Goal: Entertainment & Leisure: Consume media (video, audio)

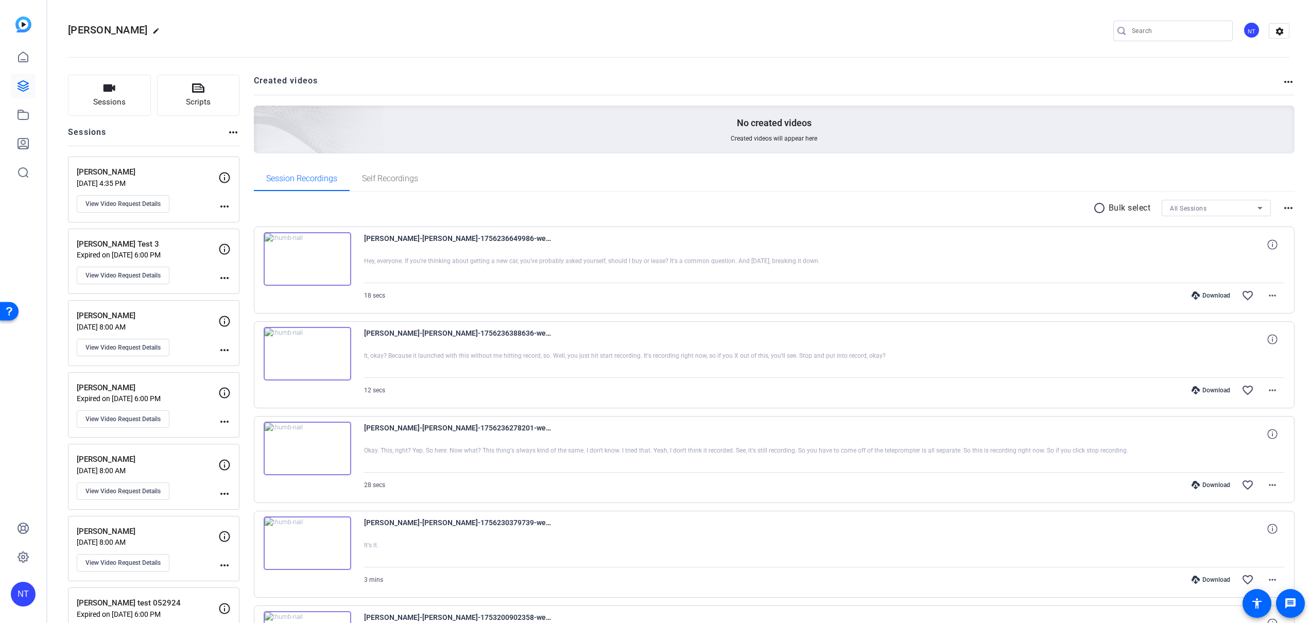
click at [303, 256] on img at bounding box center [308, 259] width 88 height 54
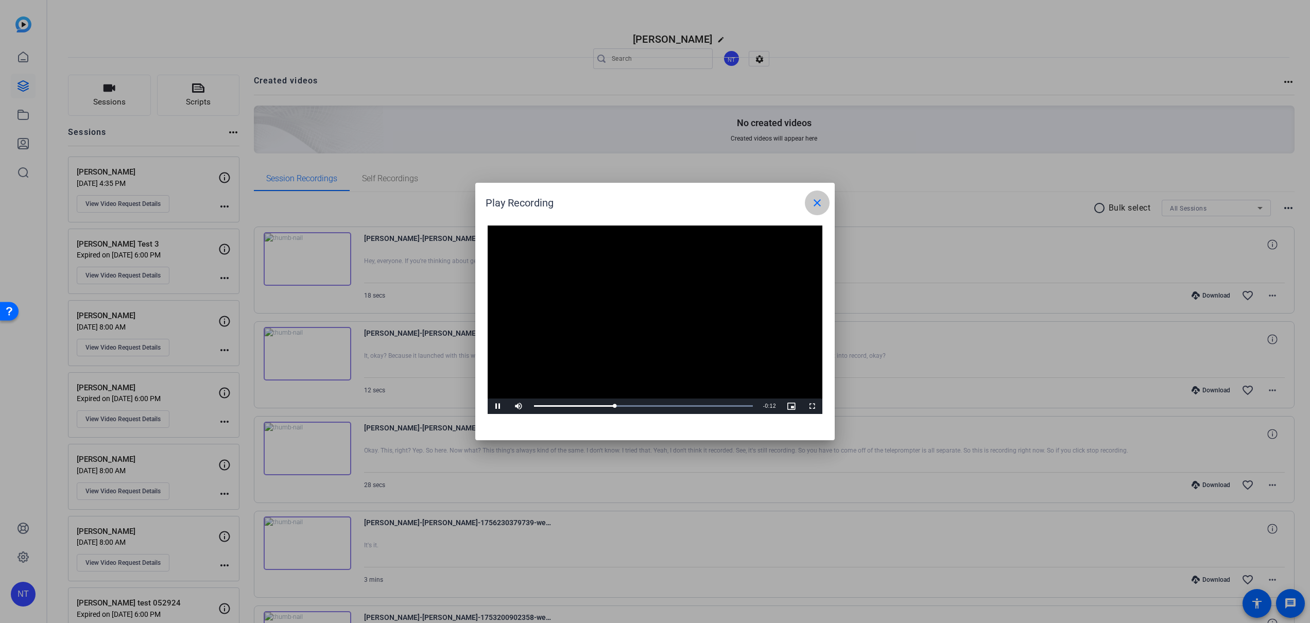
click at [816, 203] on mat-icon "close" at bounding box center [817, 203] width 12 height 12
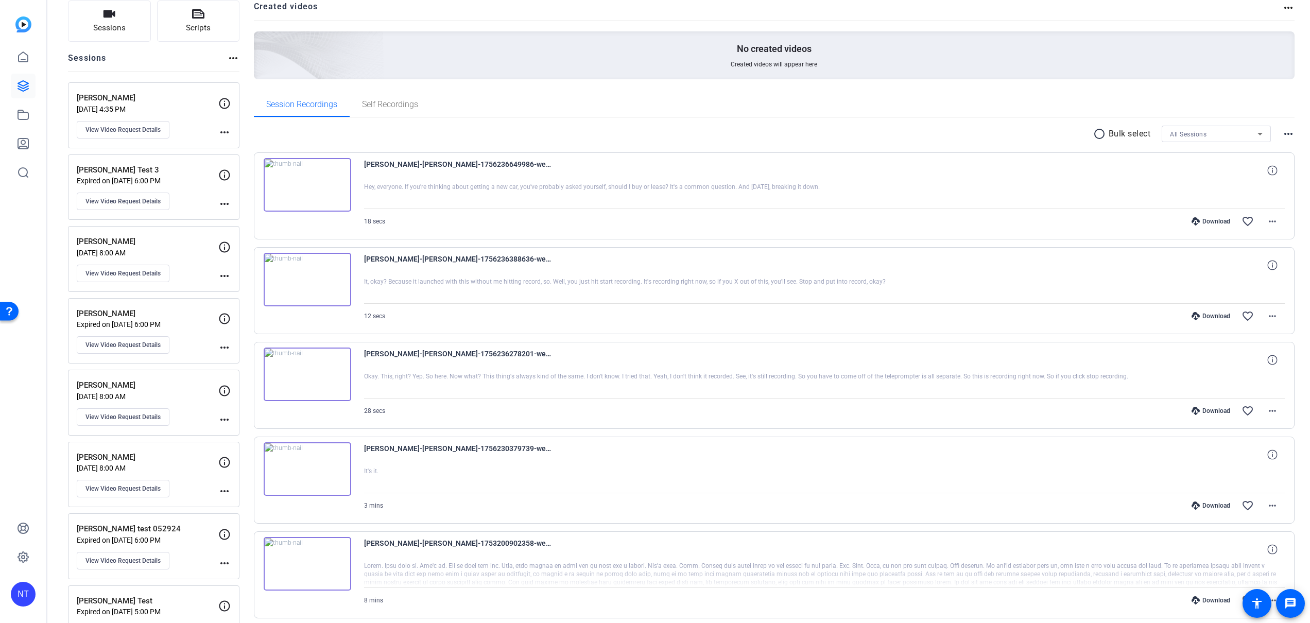
scroll to position [76, 0]
click at [306, 469] on img at bounding box center [308, 467] width 88 height 54
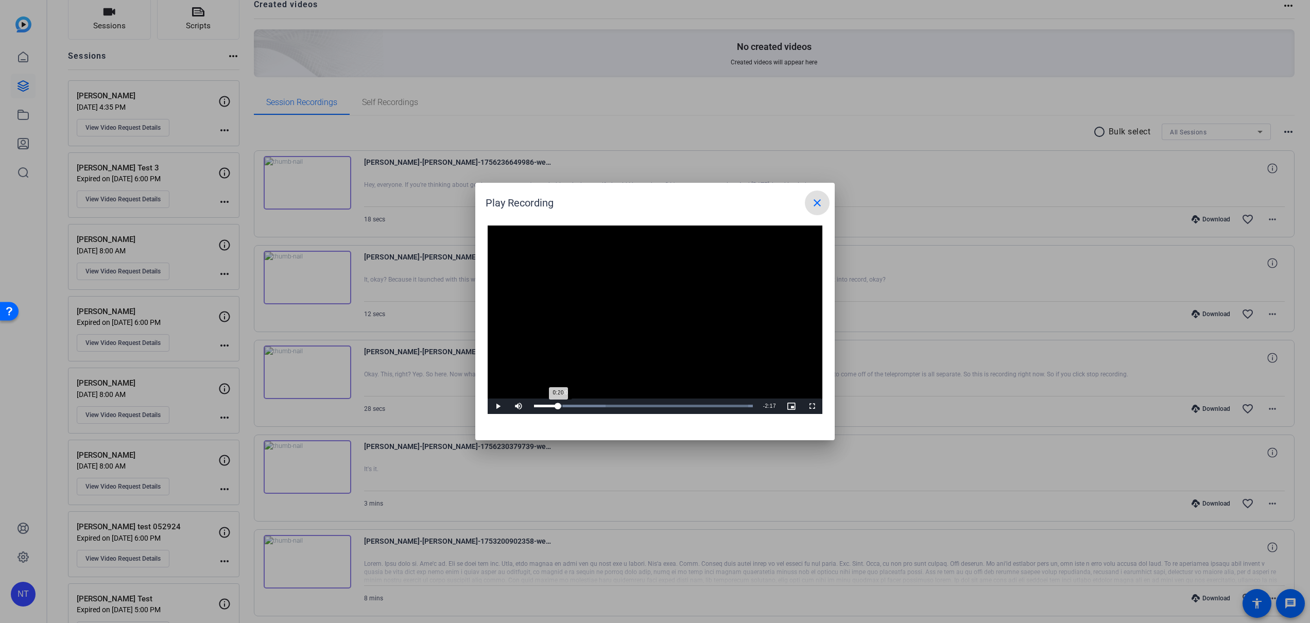
drag, startPoint x: 551, startPoint y: 404, endPoint x: 562, endPoint y: 404, distance: 10.8
click at [562, 404] on div "Loaded : 100.00% 0:20 0:20" at bounding box center [643, 405] width 229 height 15
drag, startPoint x: 576, startPoint y: 403, endPoint x: 618, endPoint y: 402, distance: 42.7
click at [618, 402] on div "Loaded : 100.00% 1:00 1:01" at bounding box center [643, 405] width 229 height 15
drag, startPoint x: 650, startPoint y: 402, endPoint x: 680, endPoint y: 401, distance: 30.4
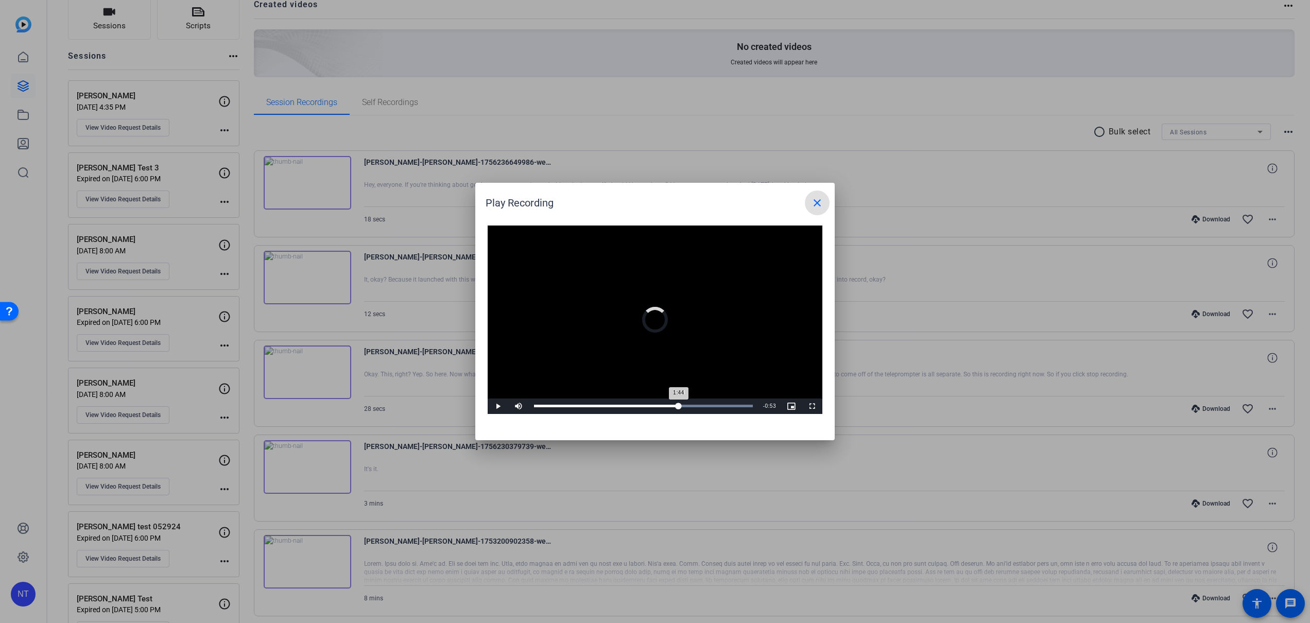
click at [679, 402] on div "Loaded : 100.00% 1:44 1:44" at bounding box center [643, 405] width 229 height 15
drag, startPoint x: 706, startPoint y: 403, endPoint x: 725, endPoint y: 403, distance: 19.6
click at [725, 403] on div "Loaded : 100.00% 2:15 2:08" at bounding box center [643, 405] width 229 height 15
click at [815, 199] on mat-icon "close" at bounding box center [817, 203] width 12 height 12
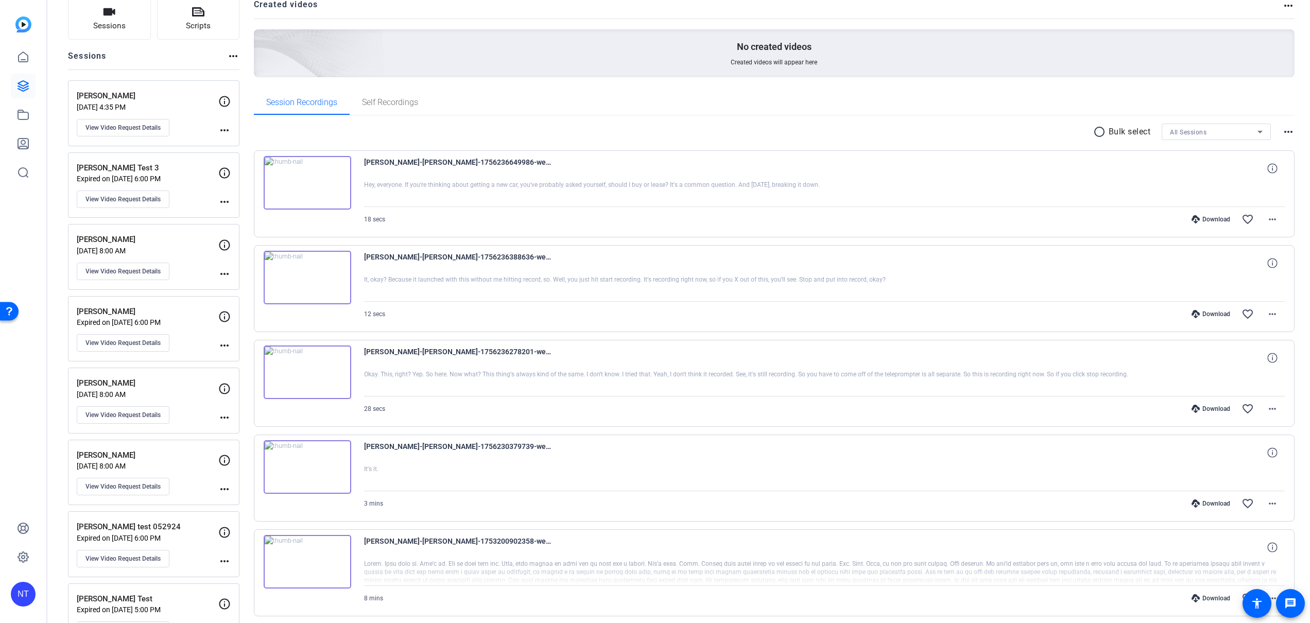
click at [302, 181] on img at bounding box center [308, 183] width 88 height 54
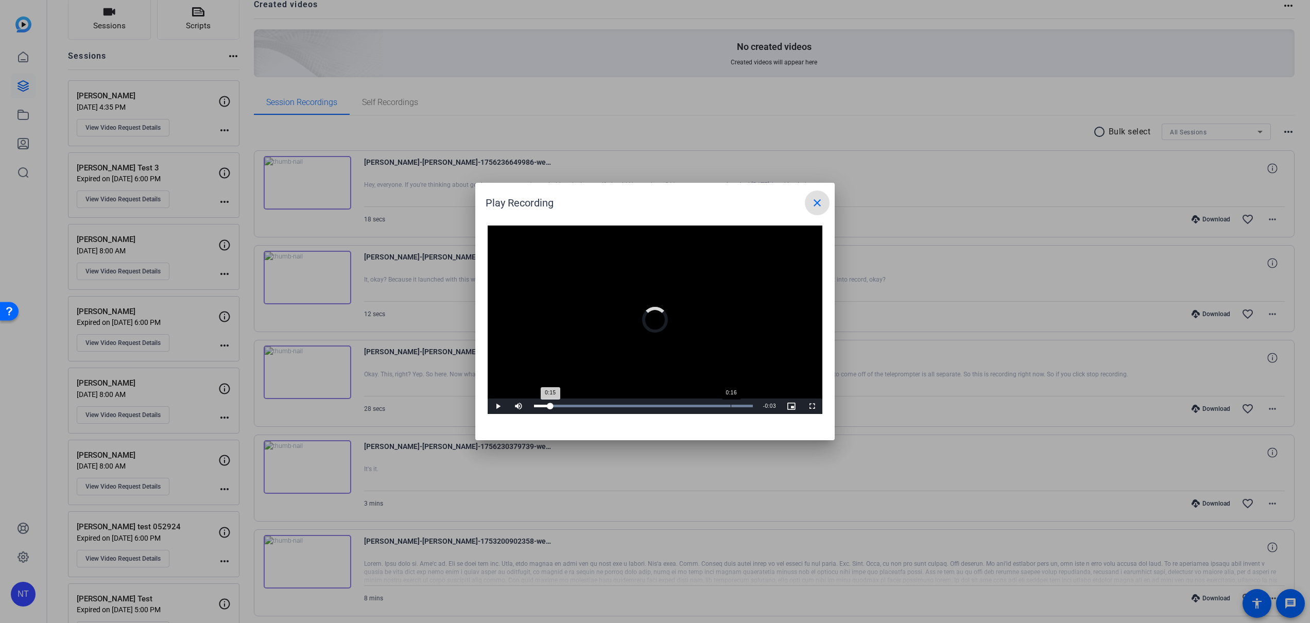
drag, startPoint x: 718, startPoint y: 404, endPoint x: 731, endPoint y: 403, distance: 13.4
click at [731, 404] on div "Loaded : 100.00% 0:16 0:15" at bounding box center [643, 405] width 229 height 15
click at [735, 404] on div "Loaded : 100.00% 0:16 0:16" at bounding box center [643, 405] width 229 height 15
drag, startPoint x: 711, startPoint y: 401, endPoint x: 668, endPoint y: 404, distance: 42.8
click at [668, 404] on div "Loaded : 100.00% 0:11 0:14" at bounding box center [643, 405] width 229 height 15
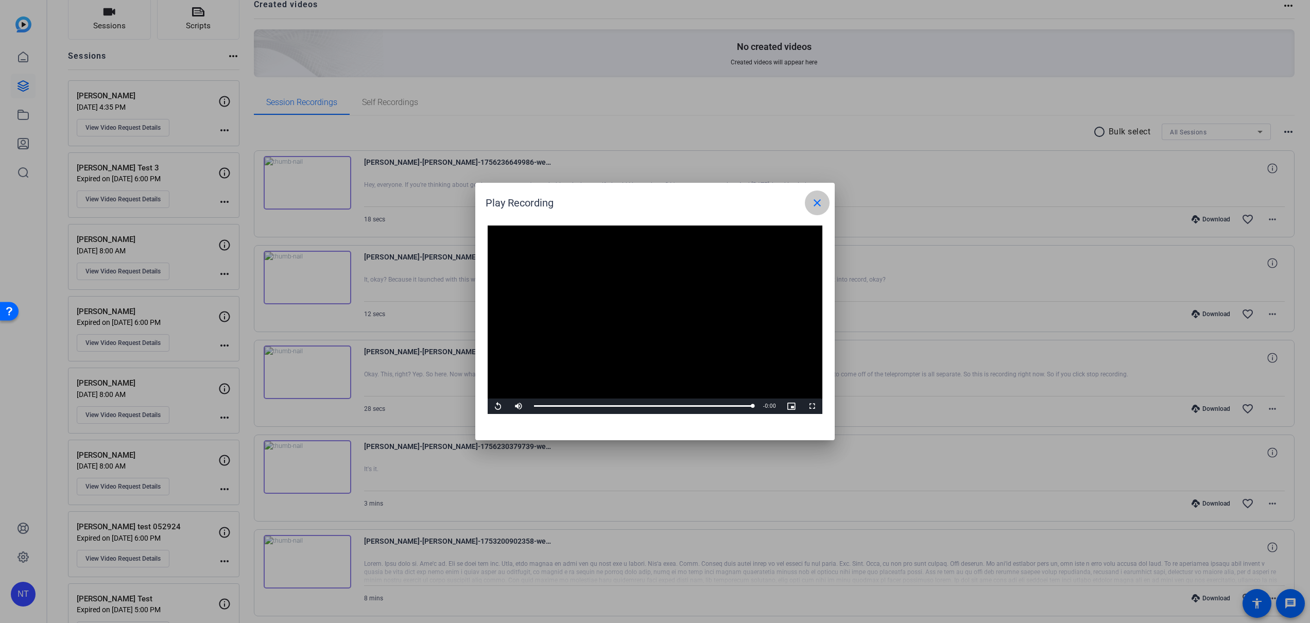
click at [815, 200] on mat-icon "close" at bounding box center [817, 203] width 12 height 12
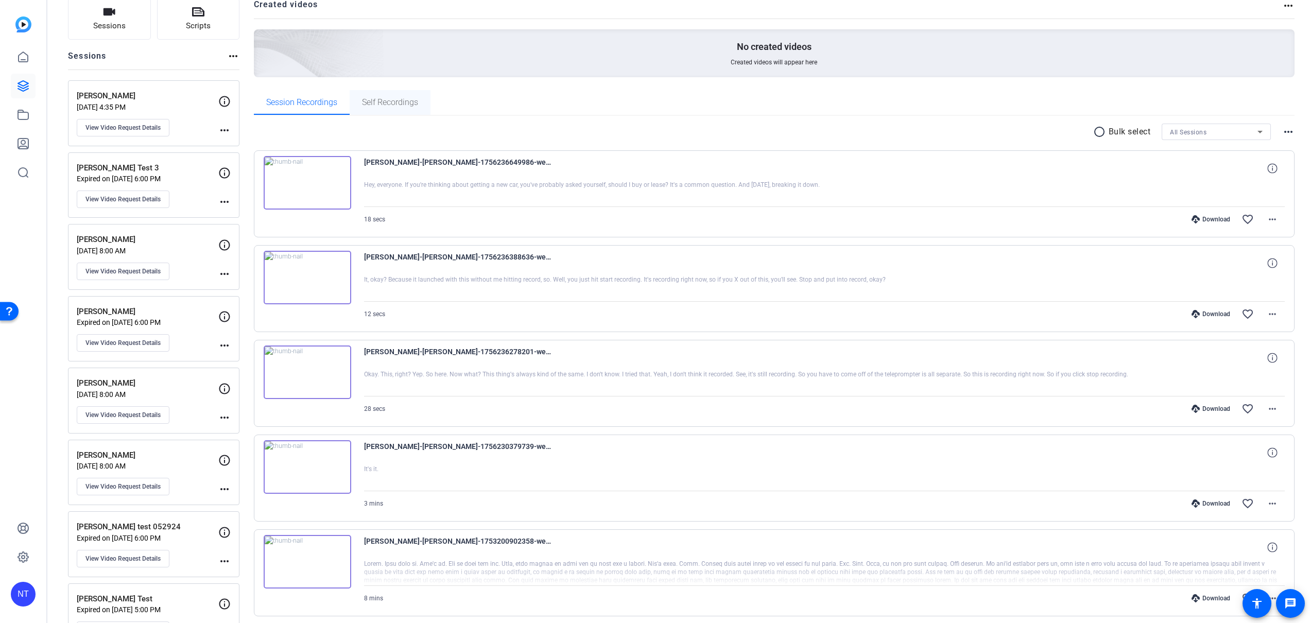
click at [393, 104] on span "Self Recordings" at bounding box center [390, 102] width 56 height 8
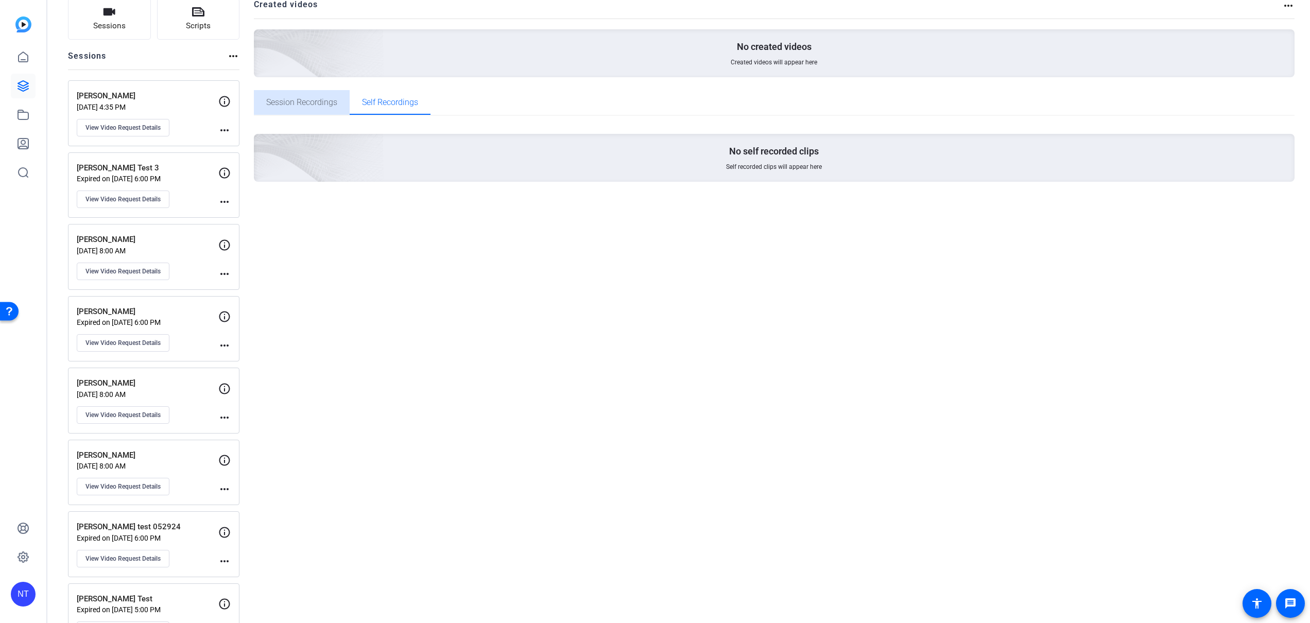
drag, startPoint x: 309, startPoint y: 100, endPoint x: 317, endPoint y: 102, distance: 7.4
click at [311, 100] on span "Session Recordings" at bounding box center [301, 102] width 71 height 8
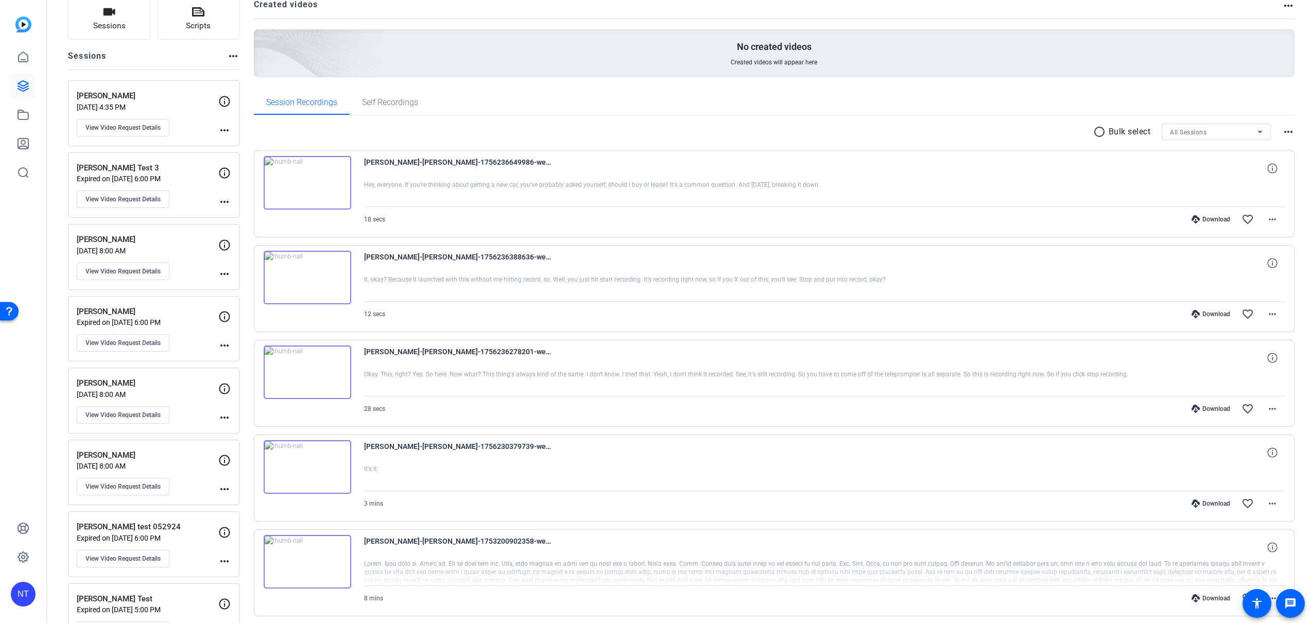
click at [308, 379] on img at bounding box center [308, 372] width 88 height 54
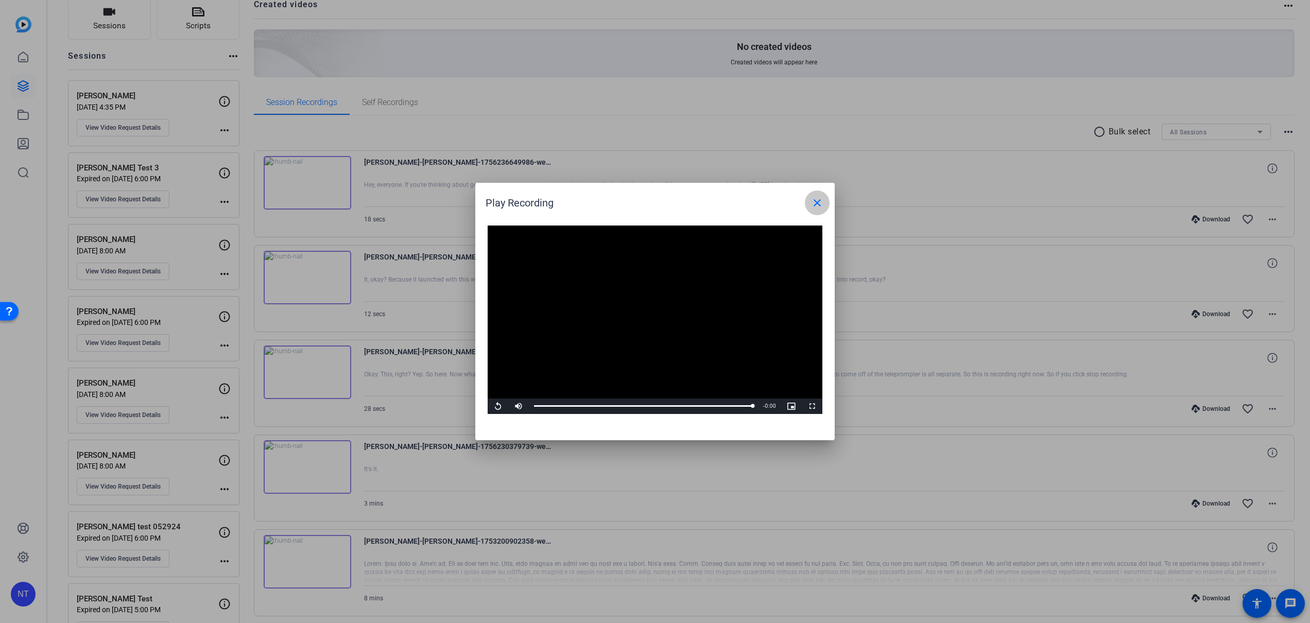
click at [819, 205] on mat-icon "close" at bounding box center [817, 203] width 12 height 12
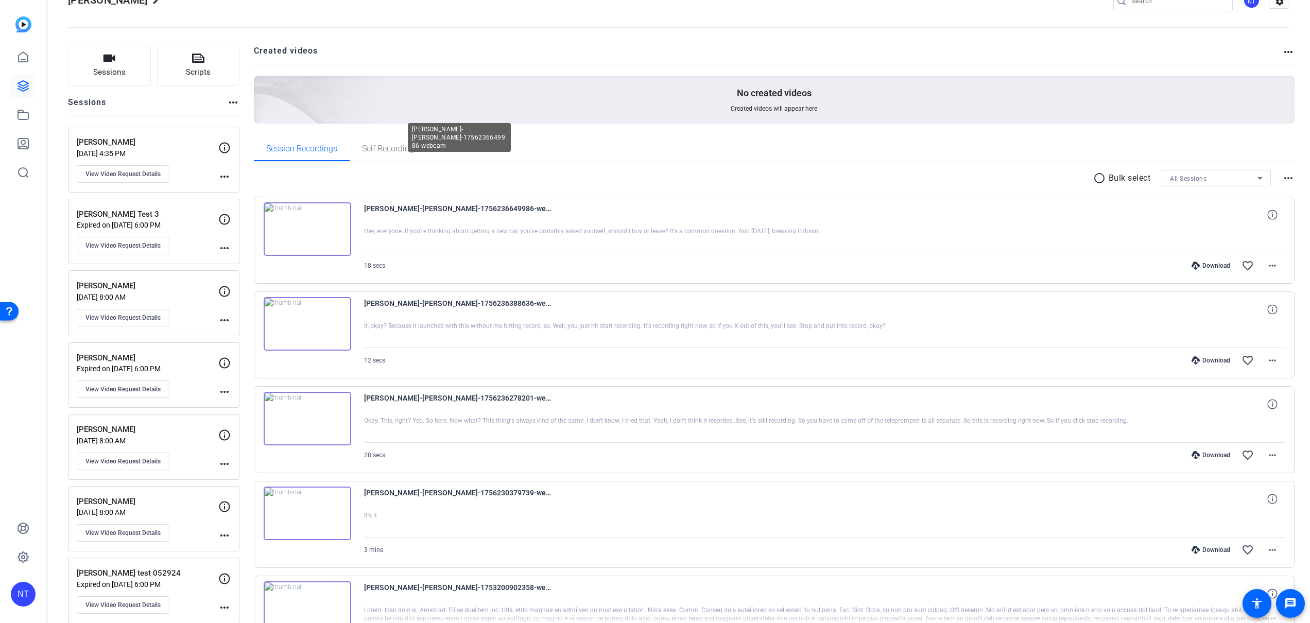
scroll to position [0, 0]
